Goal: Task Accomplishment & Management: Complete application form

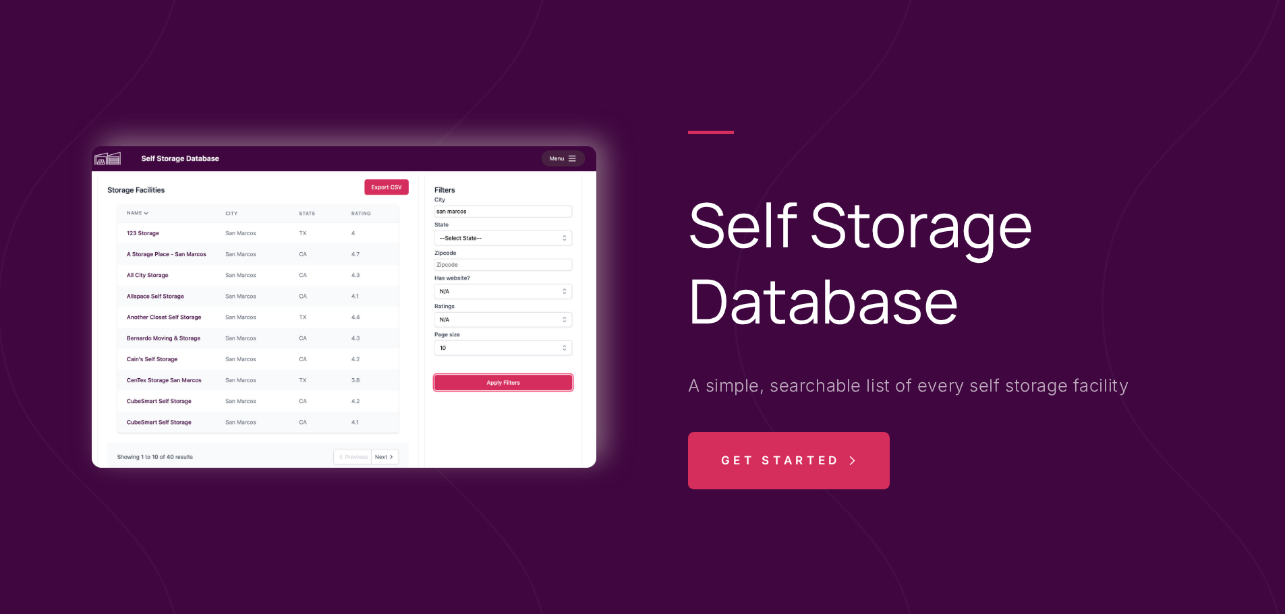
click at [827, 456] on span "Get Started" at bounding box center [780, 460] width 119 height 57
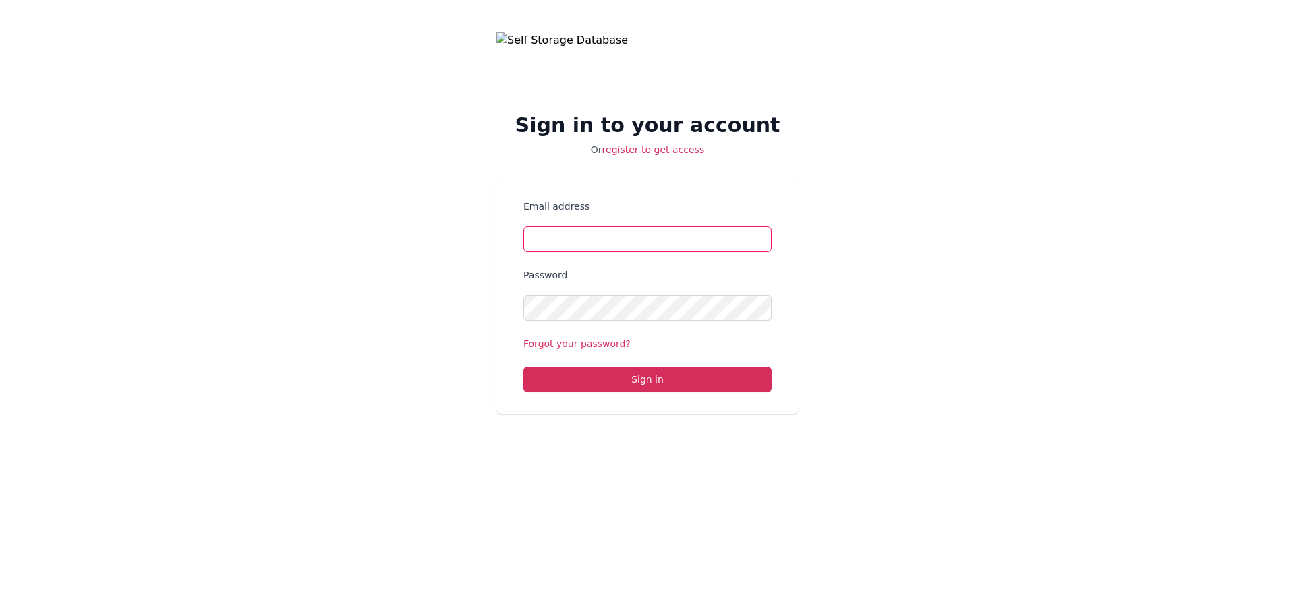
click at [625, 231] on input "Email address" at bounding box center [647, 240] width 248 height 26
click at [437, 321] on div "Sign in to your account Or register to get access Email address Password Forgot…" at bounding box center [647, 223] width 1295 height 446
click at [641, 154] on link "register to get access" at bounding box center [653, 149] width 102 height 11
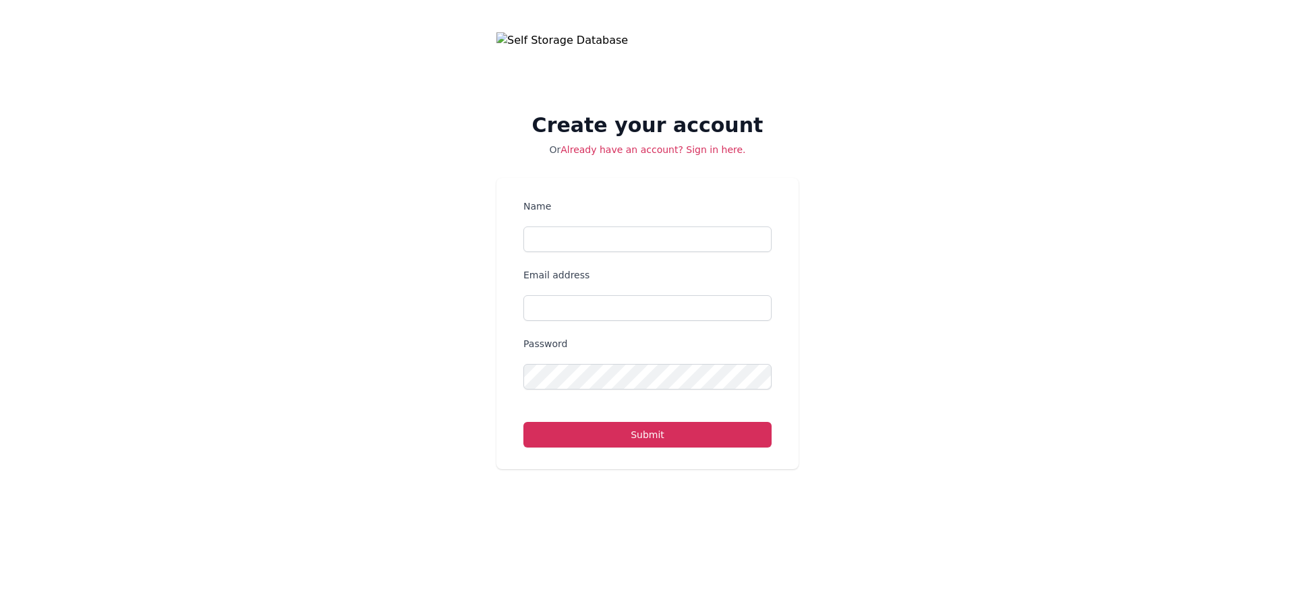
click at [626, 225] on div "Name" at bounding box center [647, 226] width 248 height 53
click at [638, 236] on input "Name" at bounding box center [647, 240] width 248 height 26
type input "[PERSON_NAME]"
click at [561, 314] on input "Email address" at bounding box center [647, 308] width 248 height 26
type input "[EMAIL_ADDRESS][PERSON_NAME][DOMAIN_NAME]"
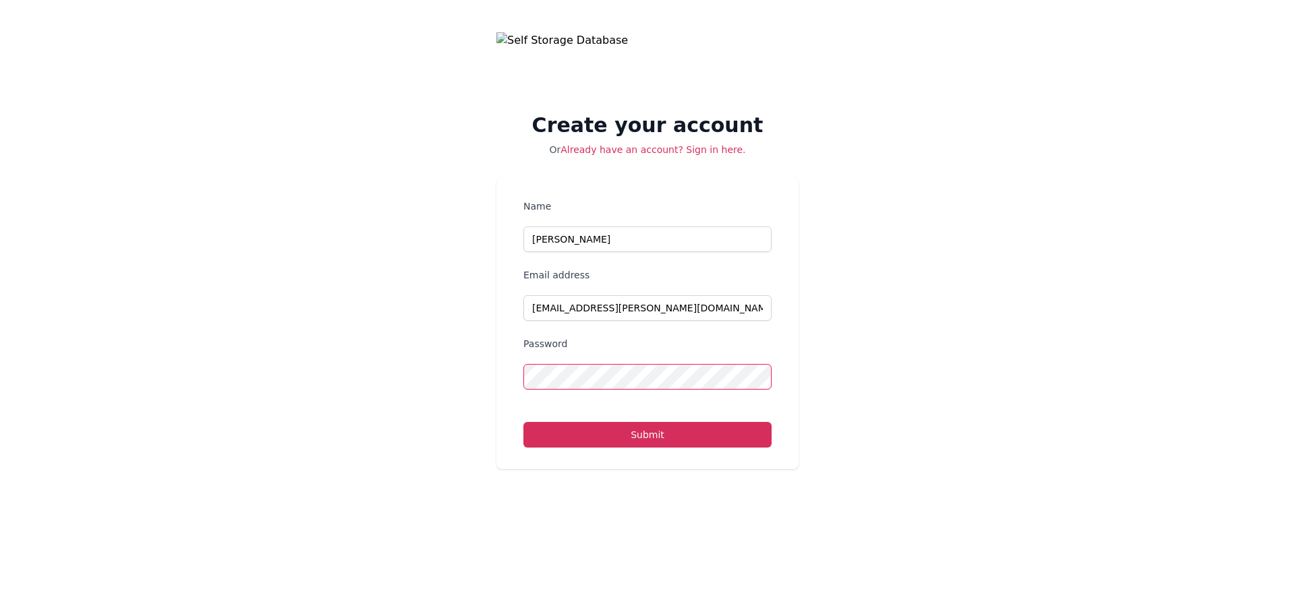
click at [523, 422] on button "Submit" at bounding box center [647, 435] width 248 height 26
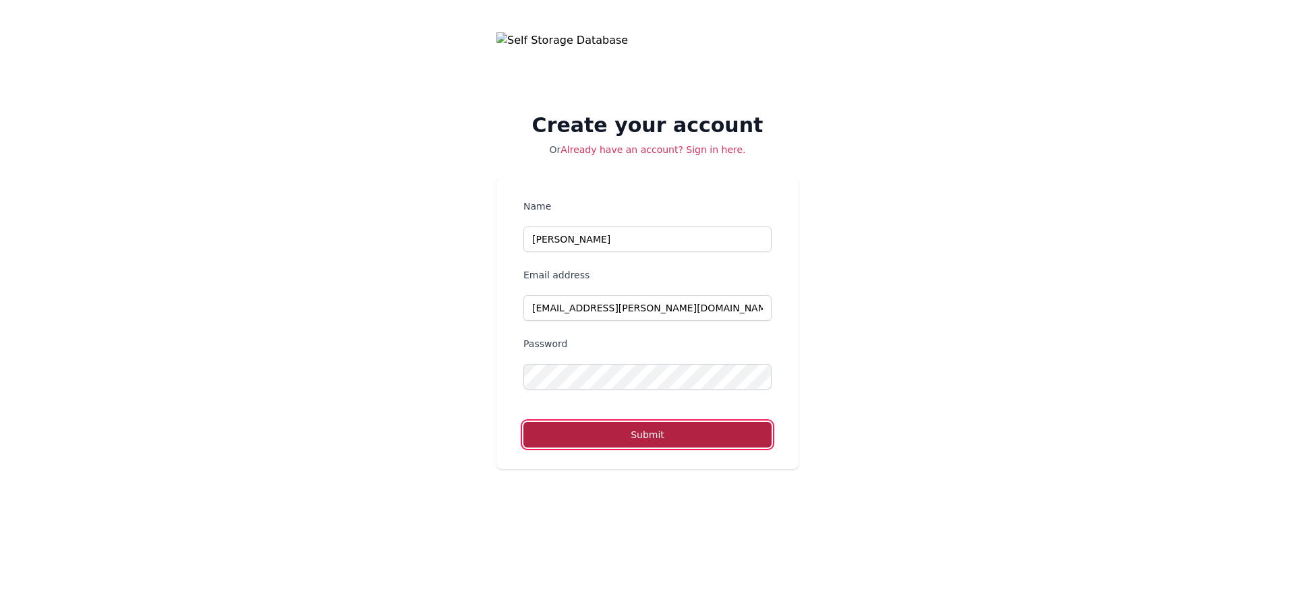
click at [637, 432] on button "Submit" at bounding box center [647, 435] width 248 height 26
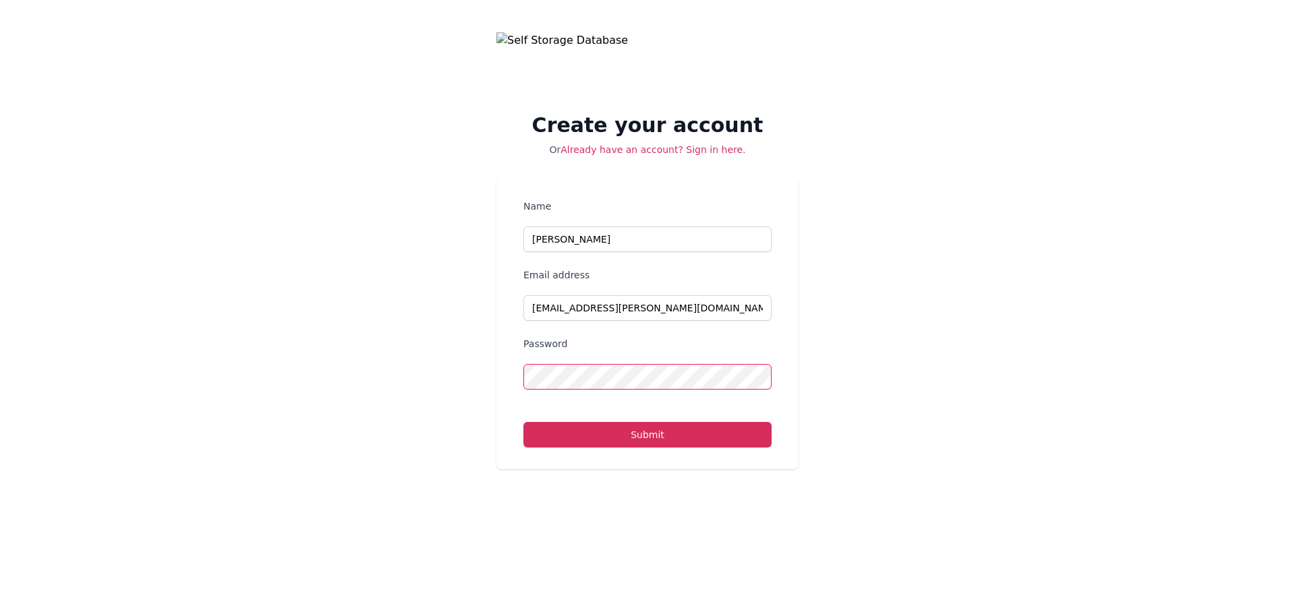
click at [622, 363] on div "Password" at bounding box center [647, 363] width 248 height 53
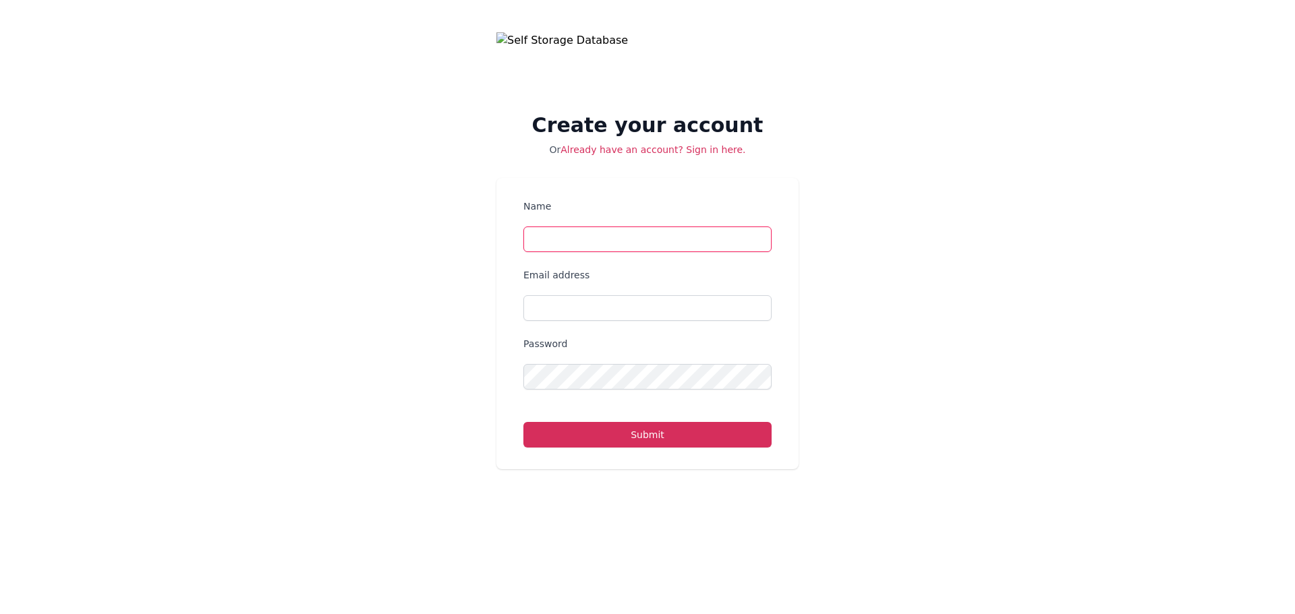
click at [657, 230] on input "Name" at bounding box center [647, 240] width 248 height 26
type input "[PERSON_NAME]"
click at [644, 293] on div "Email address" at bounding box center [647, 294] width 248 height 53
click at [651, 301] on input "Email address" at bounding box center [647, 308] width 248 height 26
type input "[EMAIL_ADDRESS][PERSON_NAME][DOMAIN_NAME]"
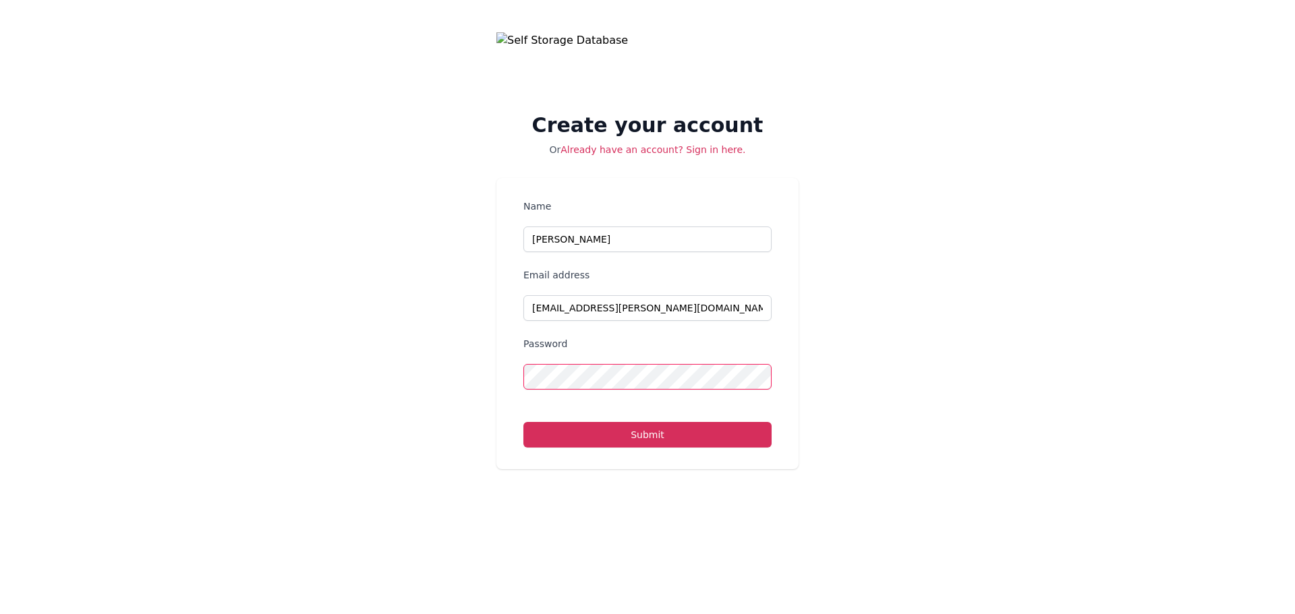
click at [523, 422] on button "Submit" at bounding box center [647, 435] width 248 height 26
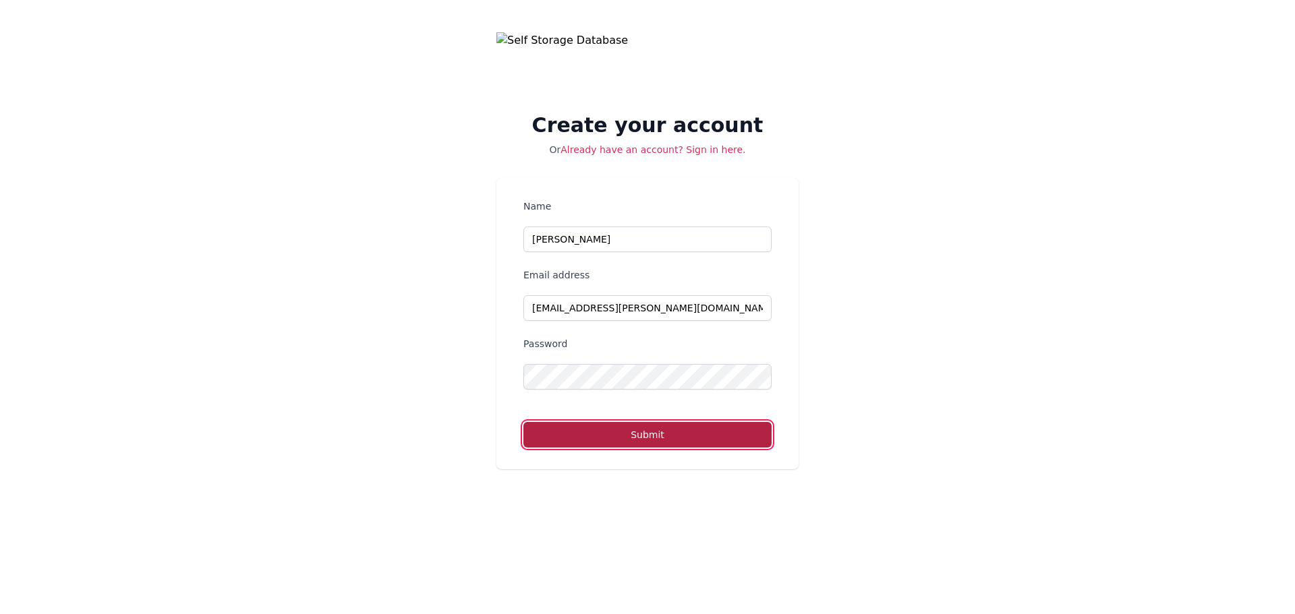
click at [641, 440] on button "Submit" at bounding box center [647, 435] width 248 height 26
click at [764, 45] on img at bounding box center [647, 64] width 302 height 65
